Goal: Information Seeking & Learning: Get advice/opinions

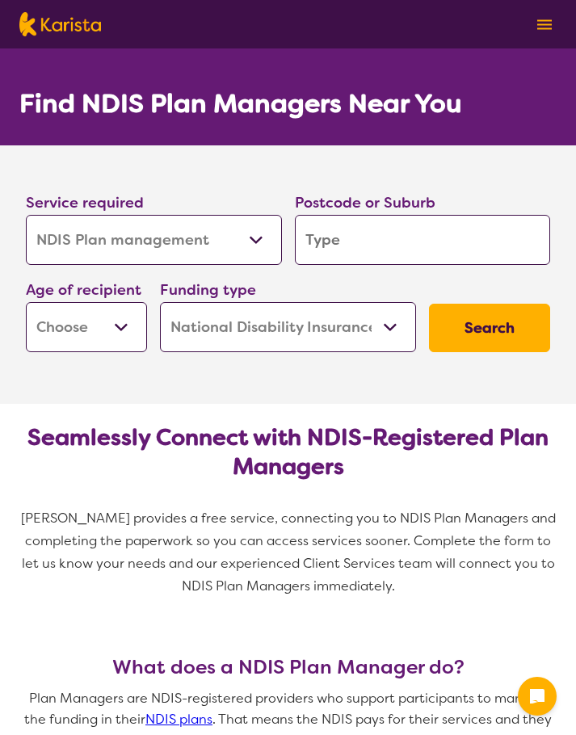
select select "NDIS Plan management"
select select "NDIS"
select select "NDIS Plan management"
select select "NDIS"
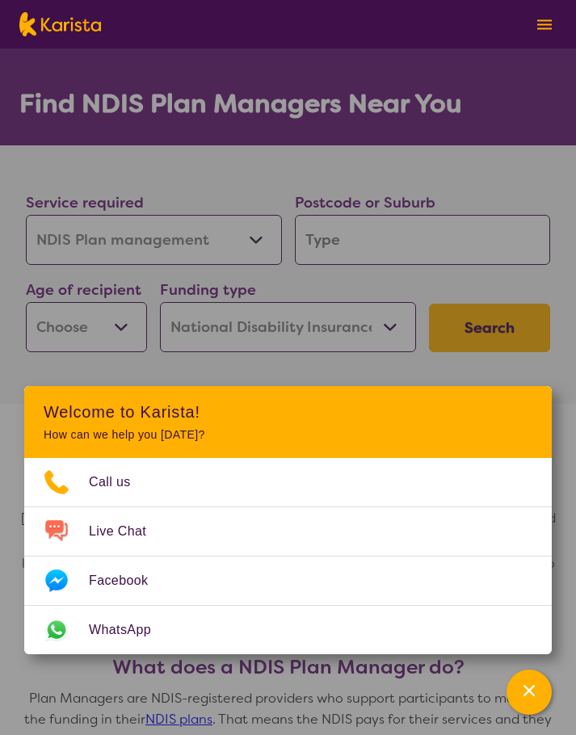
click at [514, 679] on button "Channel Menu" at bounding box center [528, 691] width 45 height 45
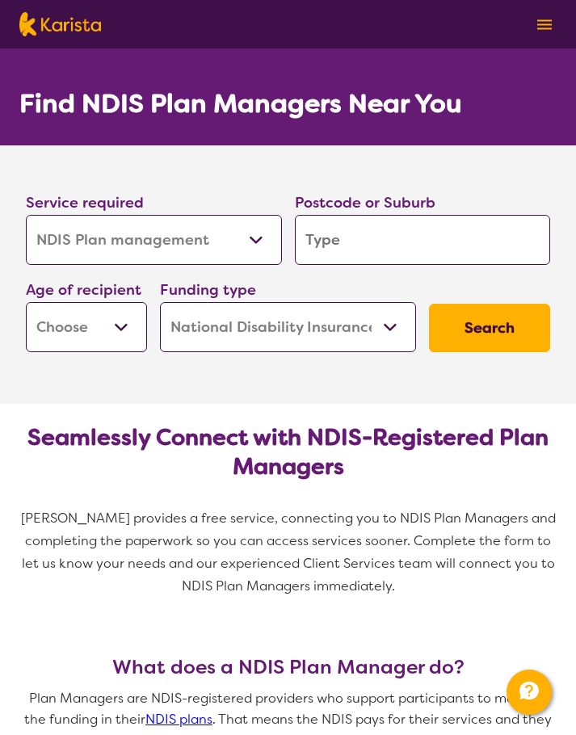
click at [338, 240] on input "search" at bounding box center [423, 240] width 256 height 50
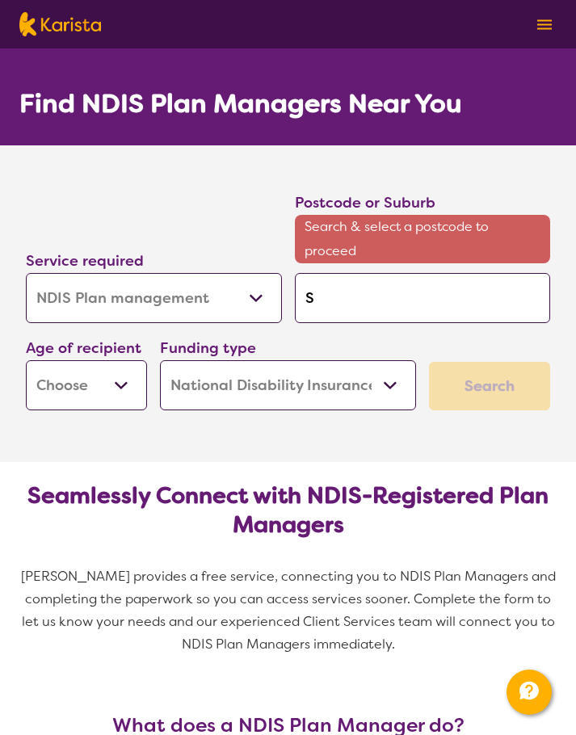
type input "S"
type input "Sa"
type input "San"
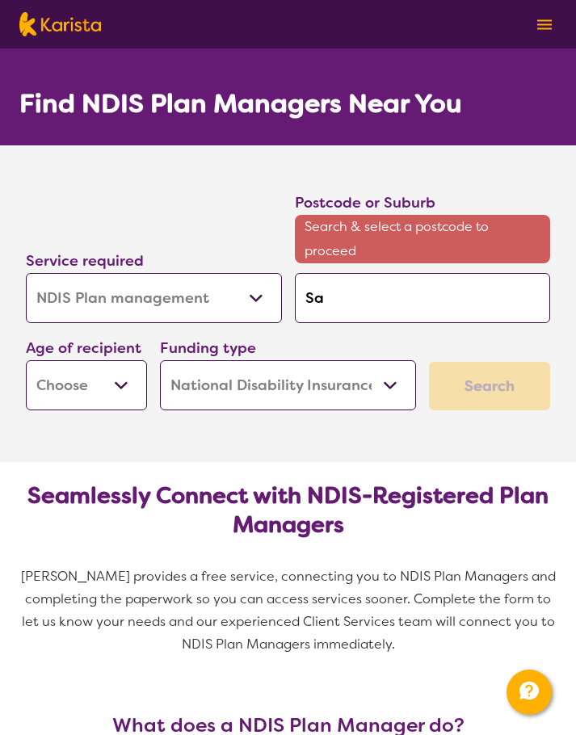
type input "San"
type input "Sand"
type input "Sandg"
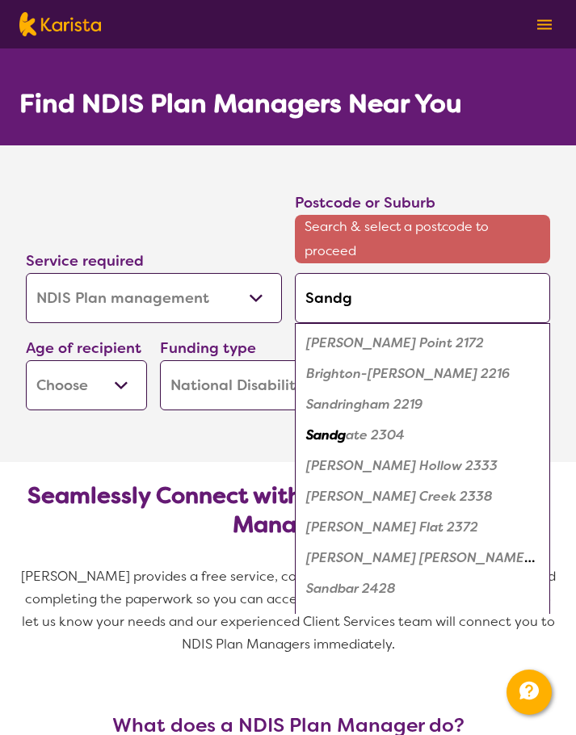
type input "Sandga"
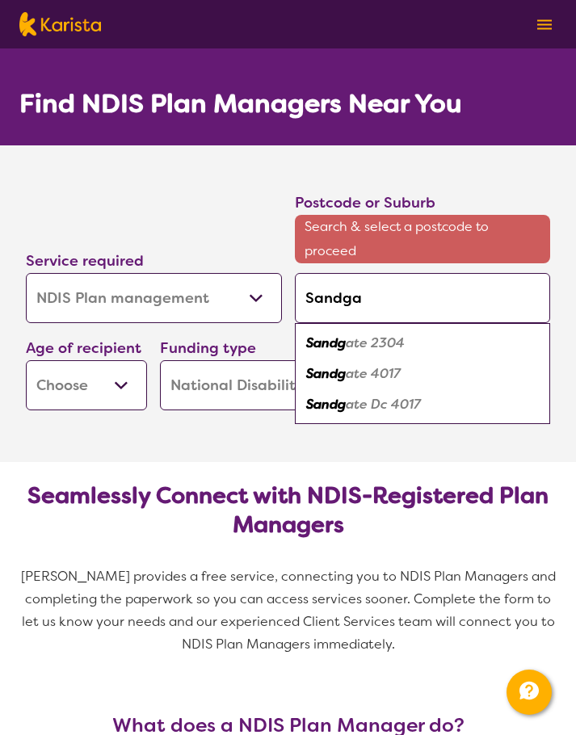
type input "Sandgat"
type input "Sandgate"
click at [338, 371] on em "Sandgate" at bounding box center [336, 373] width 61 height 17
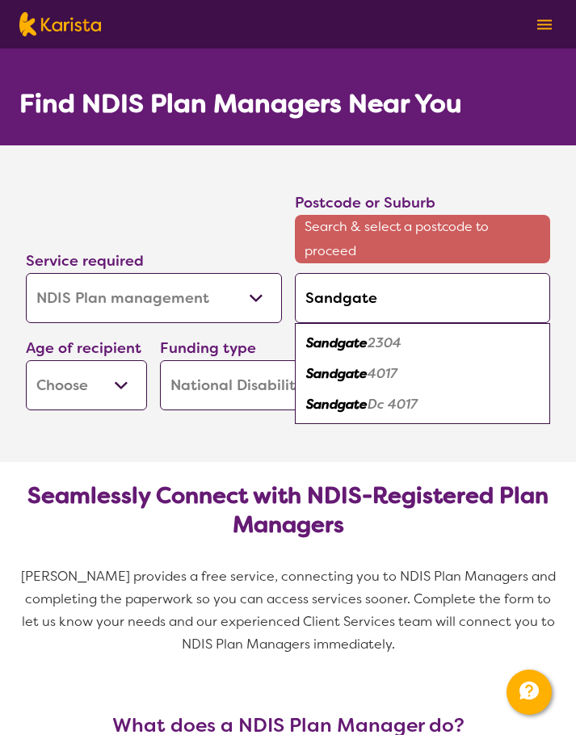
type input "4017"
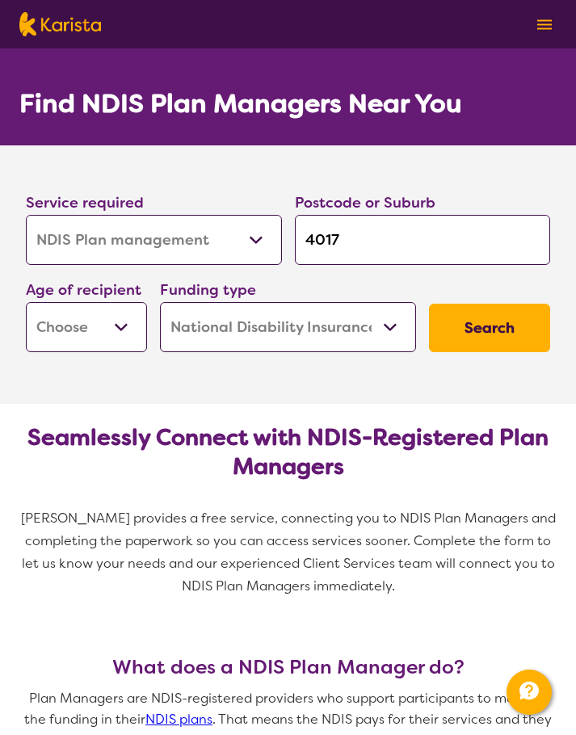
click at [129, 346] on select "Early Childhood - 0 to 9 Child - 10 to 11 Adolescent - 12 to 17 Adult - 18 to 6…" at bounding box center [86, 327] width 121 height 50
select select "AD"
click at [484, 328] on button "Search" at bounding box center [489, 328] width 121 height 48
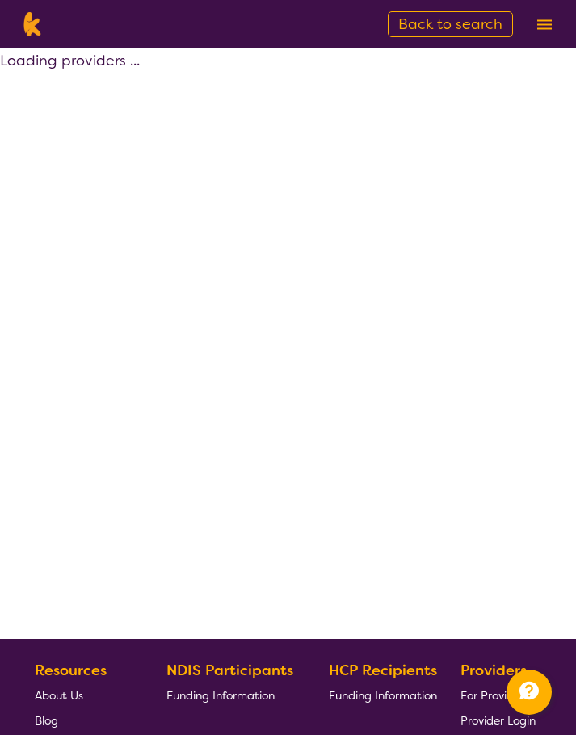
select select "by_score"
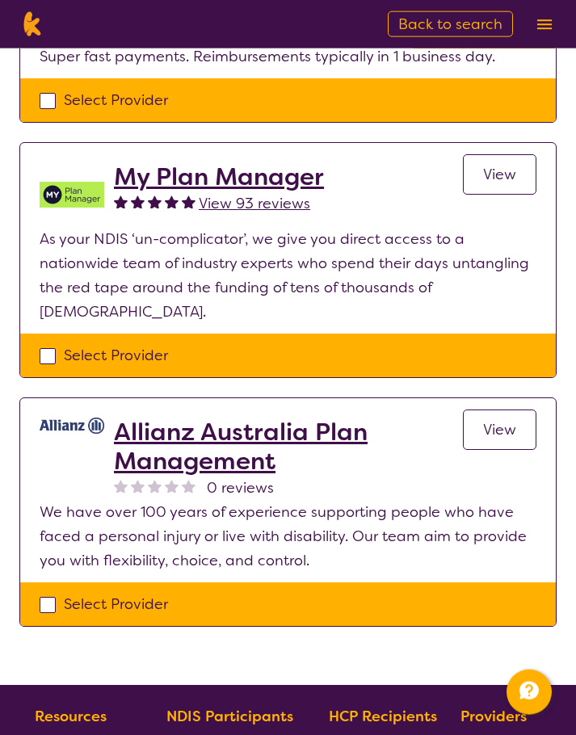
scroll to position [1432, 0]
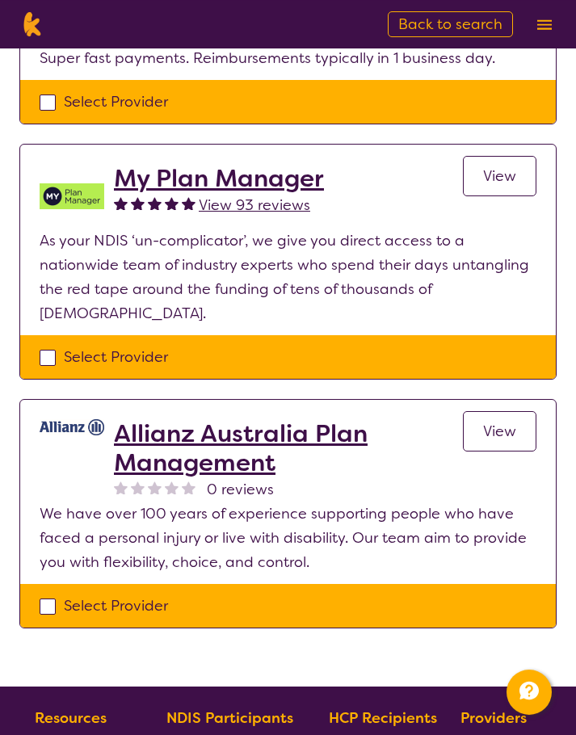
click at [504, 166] on span "View" at bounding box center [499, 175] width 33 height 19
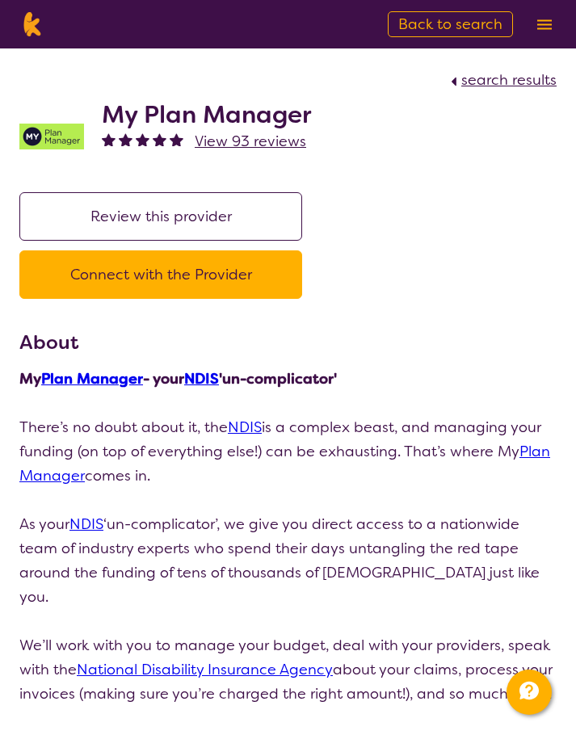
click at [539, 25] on img at bounding box center [544, 24] width 15 height 10
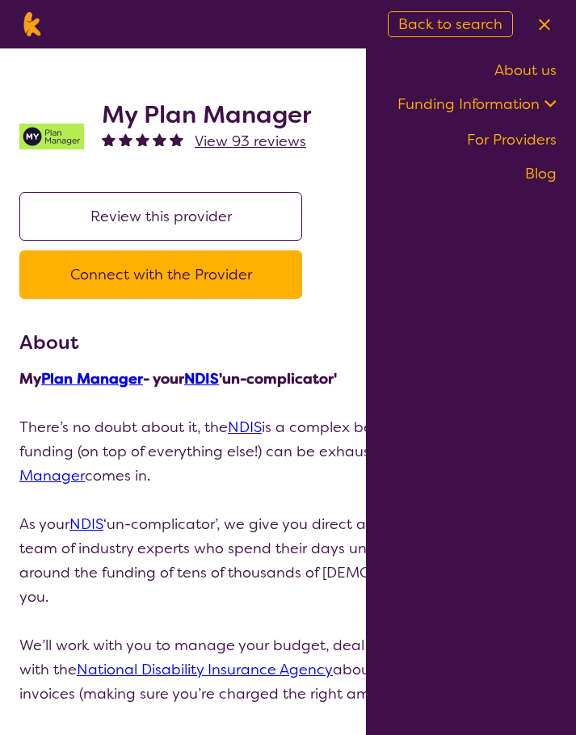
click at [545, 22] on img at bounding box center [544, 25] width 11 height 12
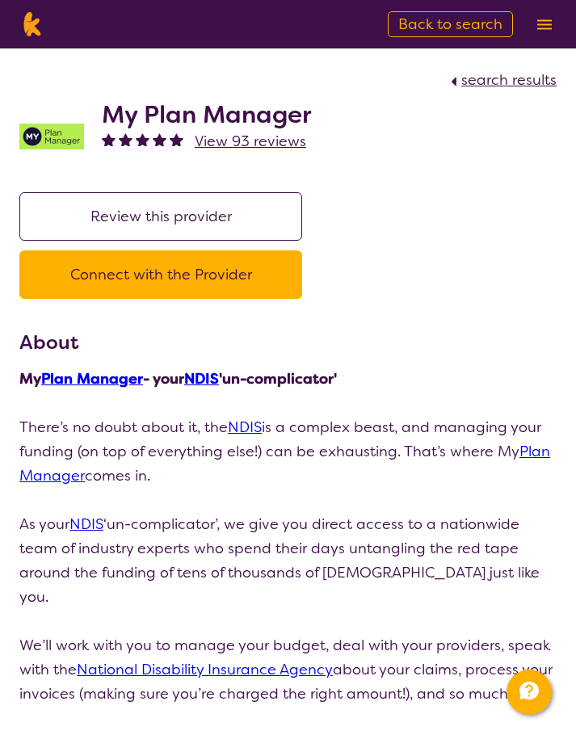
click at [142, 284] on button "Connect with the Provider" at bounding box center [160, 274] width 283 height 48
select select "by_score"
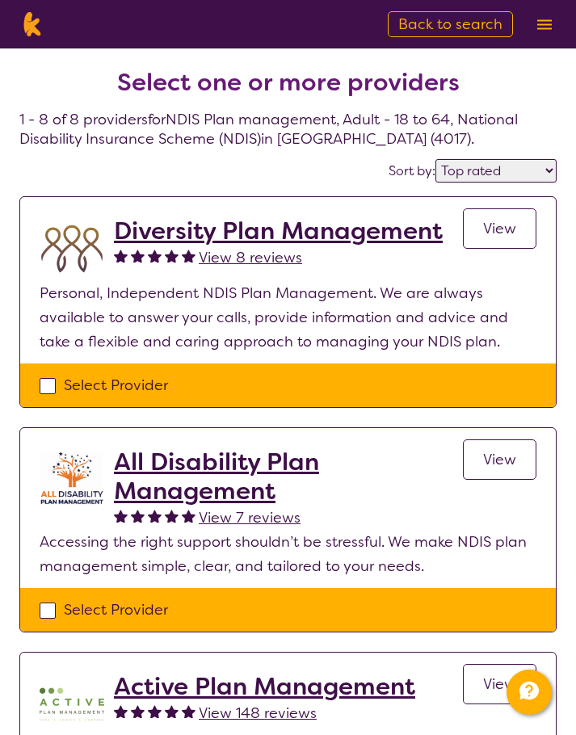
scroll to position [1494, 0]
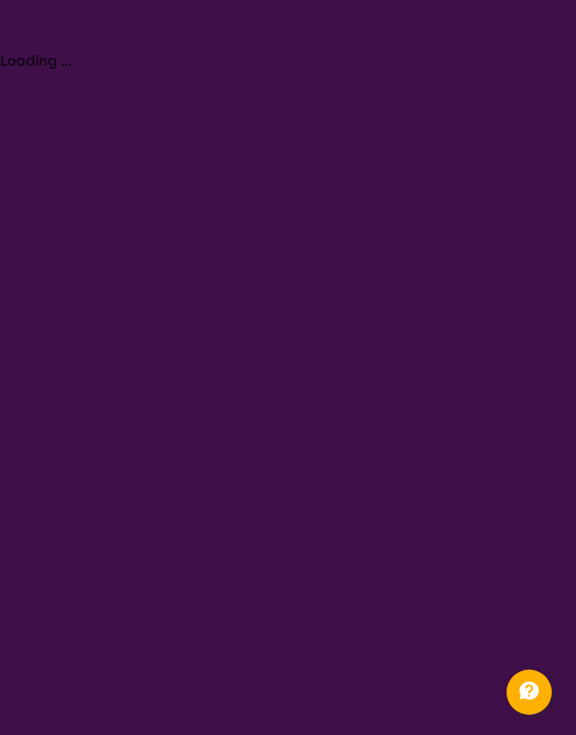
select select "NDIS Plan management"
select select "AD"
select select "NDIS"
select select "NDIS Plan management"
select select "AD"
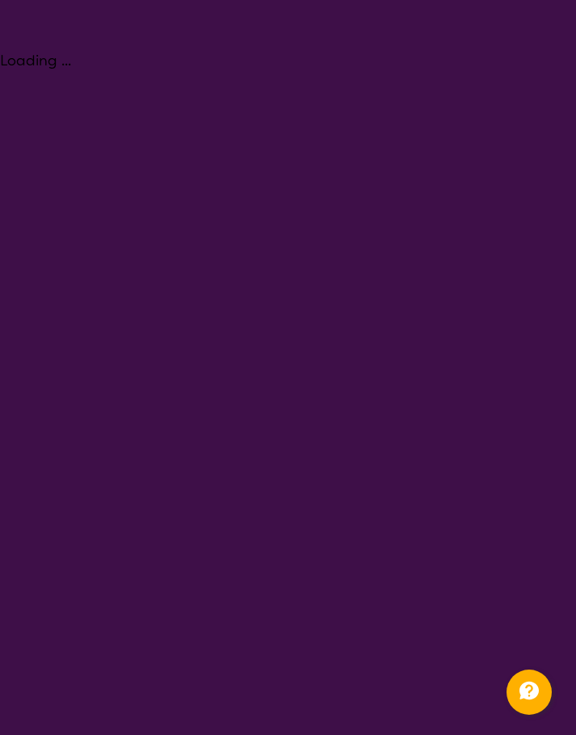
select select "NDIS"
